Goal: Obtain resource: Obtain resource

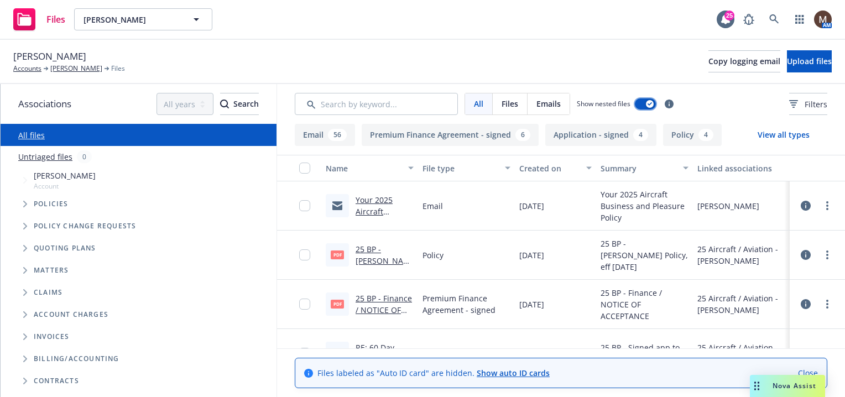
click at [643, 104] on button "button" at bounding box center [645, 103] width 21 height 11
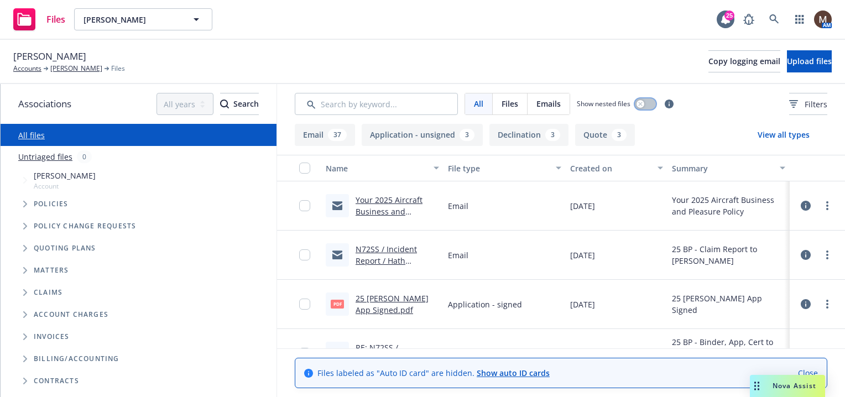
click at [643, 104] on div "button" at bounding box center [641, 104] width 8 height 8
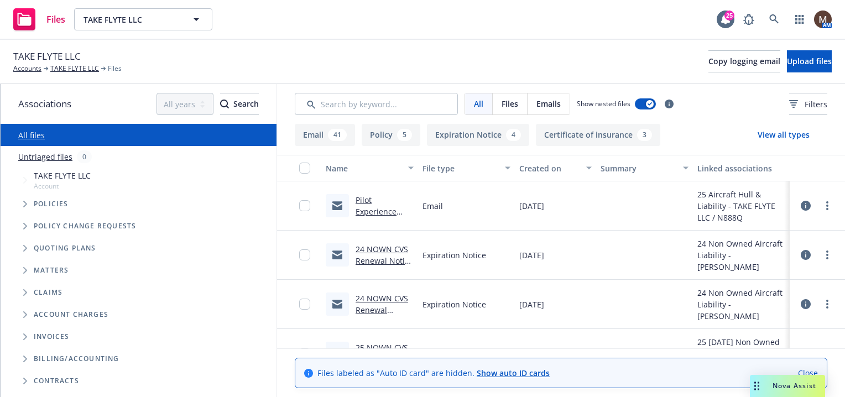
click at [381, 211] on link "Pilot Experience Form / Policy Excerpt - Open Pilot Warranty" at bounding box center [383, 223] width 55 height 57
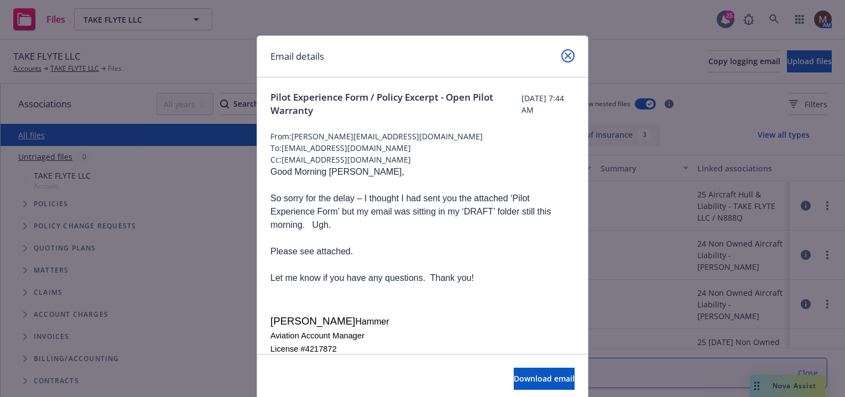
click at [565, 53] on icon "close" at bounding box center [568, 56] width 7 height 7
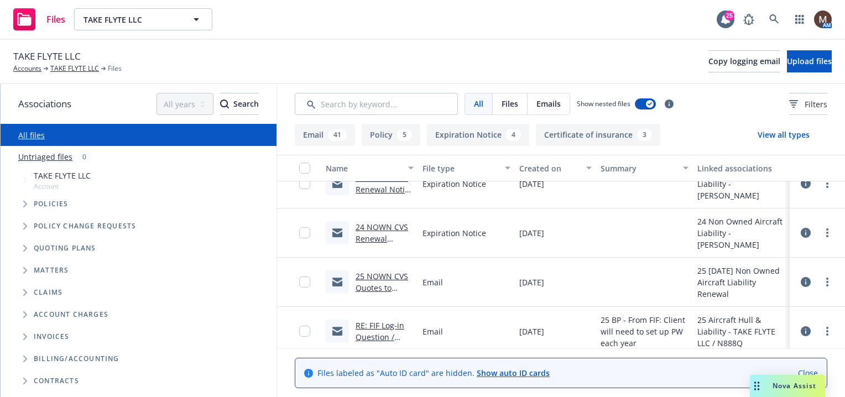
scroll to position [55, 0]
